Goal: Task Accomplishment & Management: Complete application form

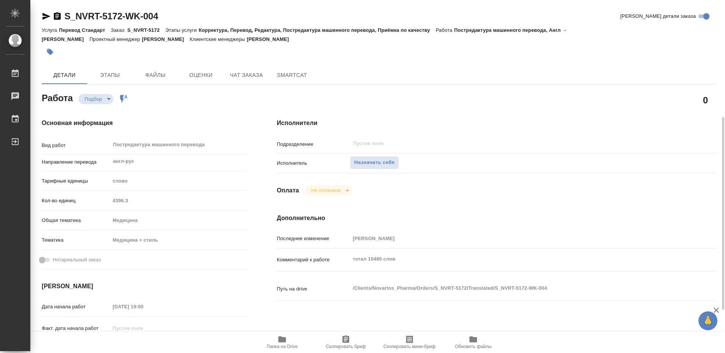
scroll to position [76, 0]
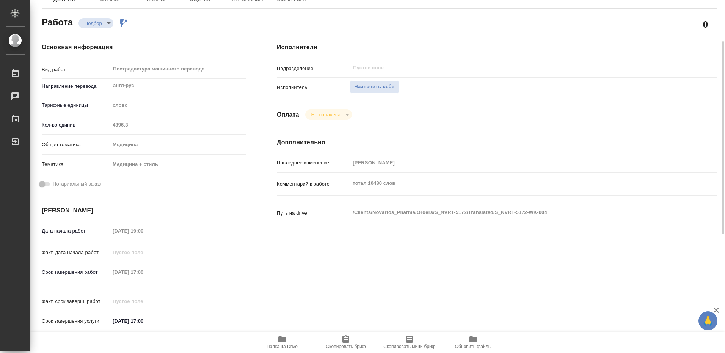
click at [280, 340] on icon "button" at bounding box center [282, 340] width 8 height 6
click at [382, 87] on span "Назначить себя" at bounding box center [374, 87] width 40 height 9
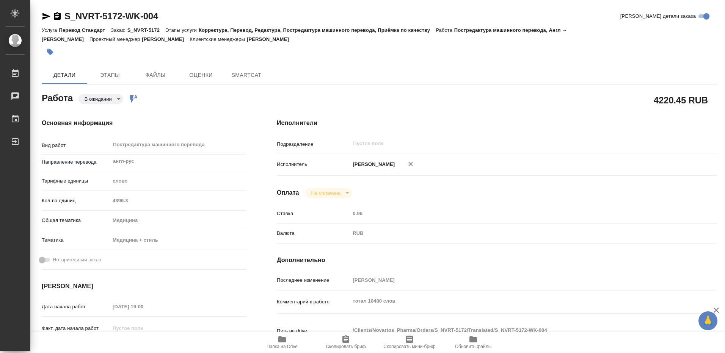
type textarea "x"
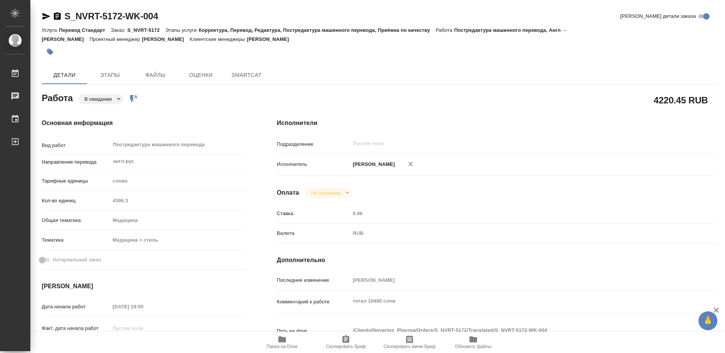
type textarea "x"
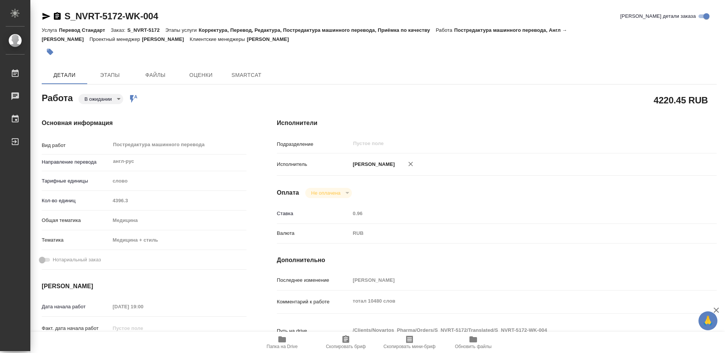
type textarea "x"
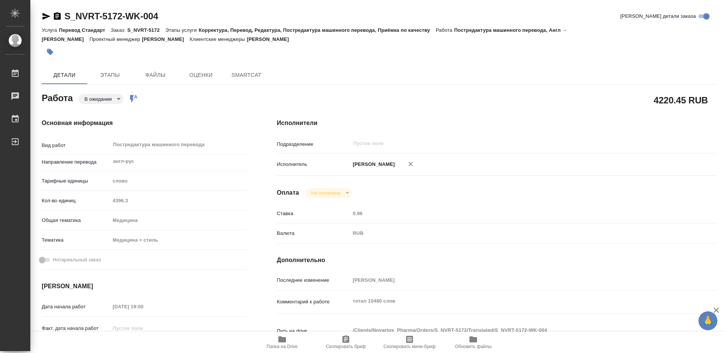
type textarea "x"
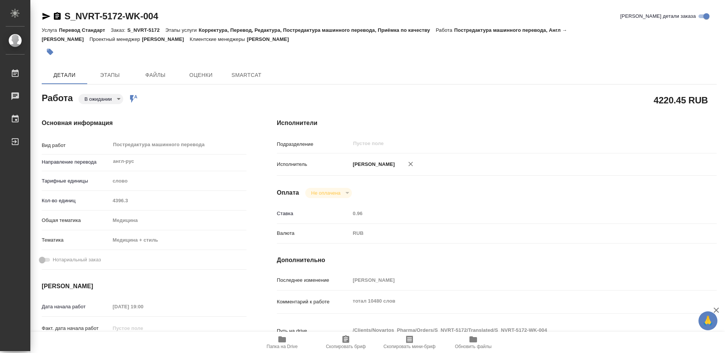
type textarea "x"
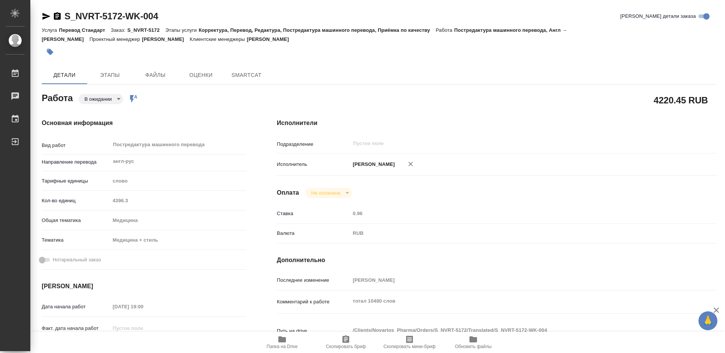
type textarea "x"
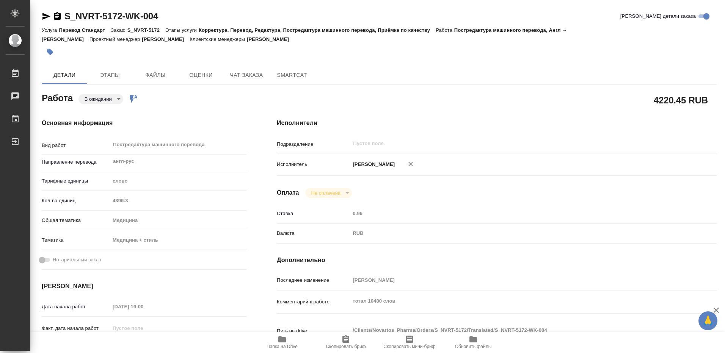
type textarea "x"
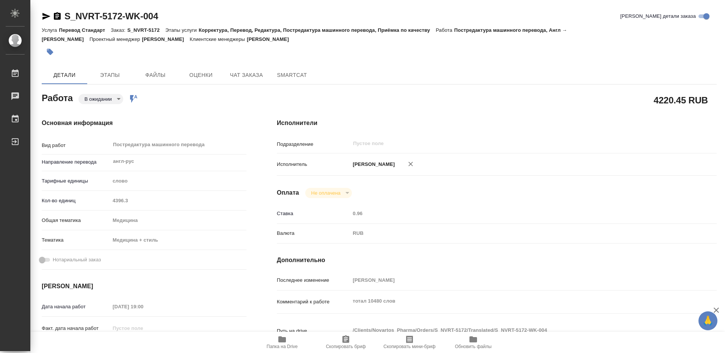
type textarea "x"
